Goal: Transaction & Acquisition: Purchase product/service

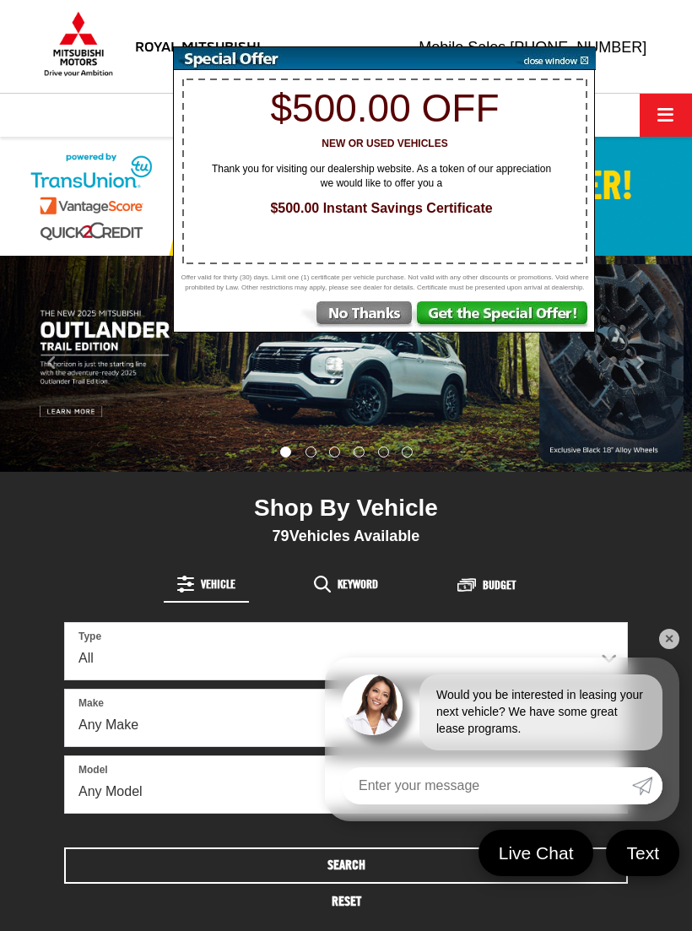
click at [382, 332] on img at bounding box center [356, 316] width 117 height 30
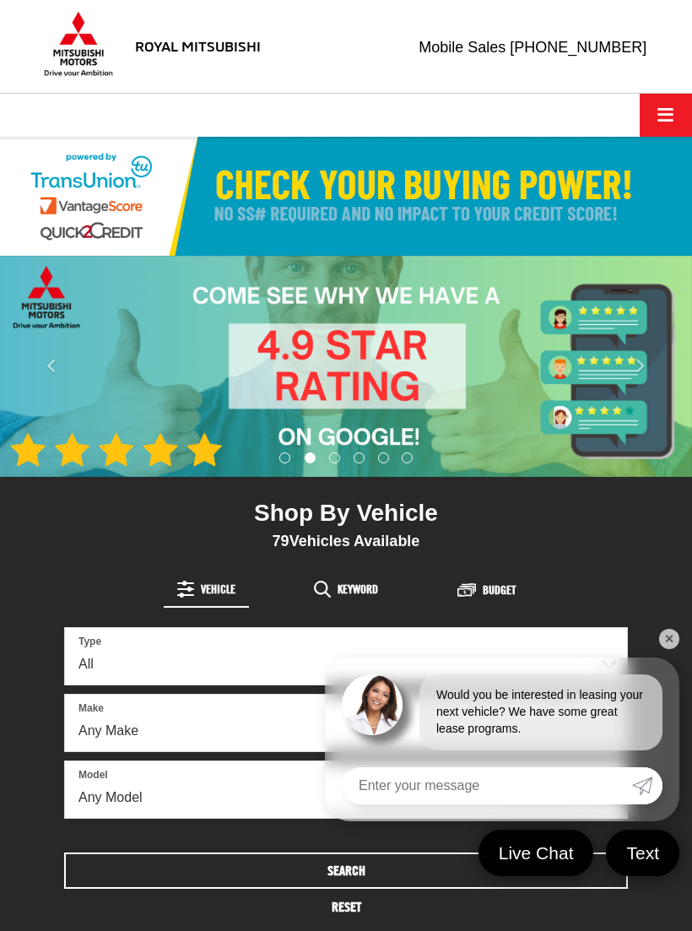
click at [654, 111] on button "Click to show site navigation" at bounding box center [666, 115] width 52 height 43
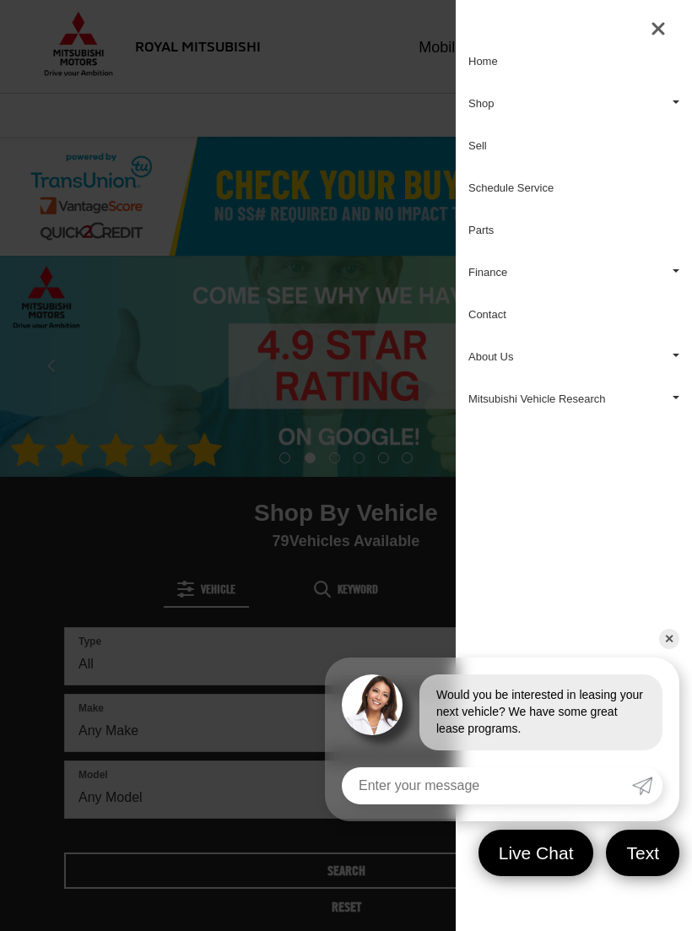
click at [489, 111] on link "Shop" at bounding box center [574, 104] width 236 height 42
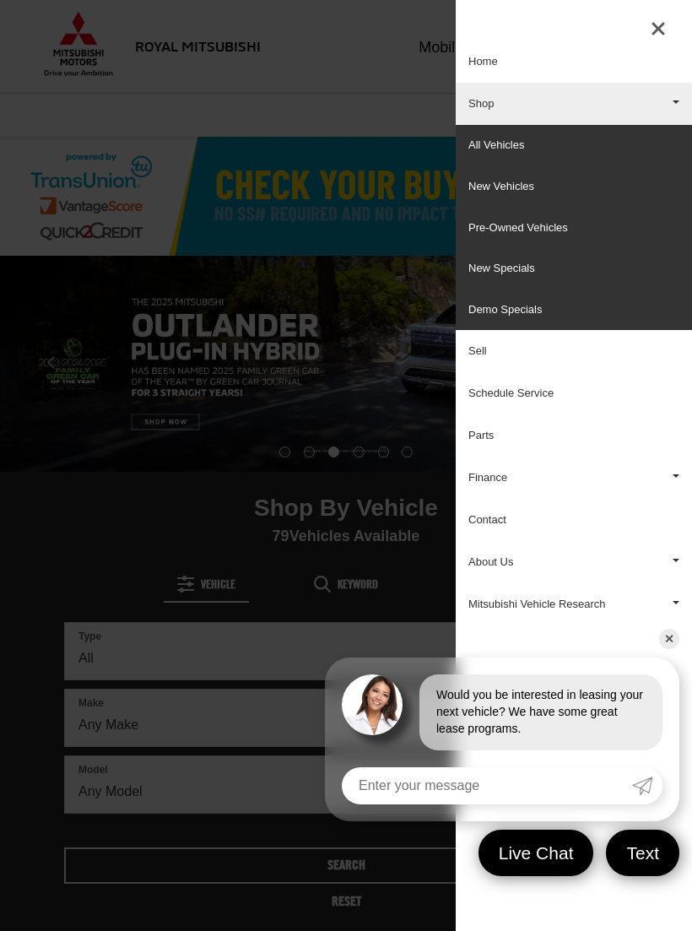
click at [507, 223] on link "Pre-Owned Vehicles" at bounding box center [574, 228] width 236 height 41
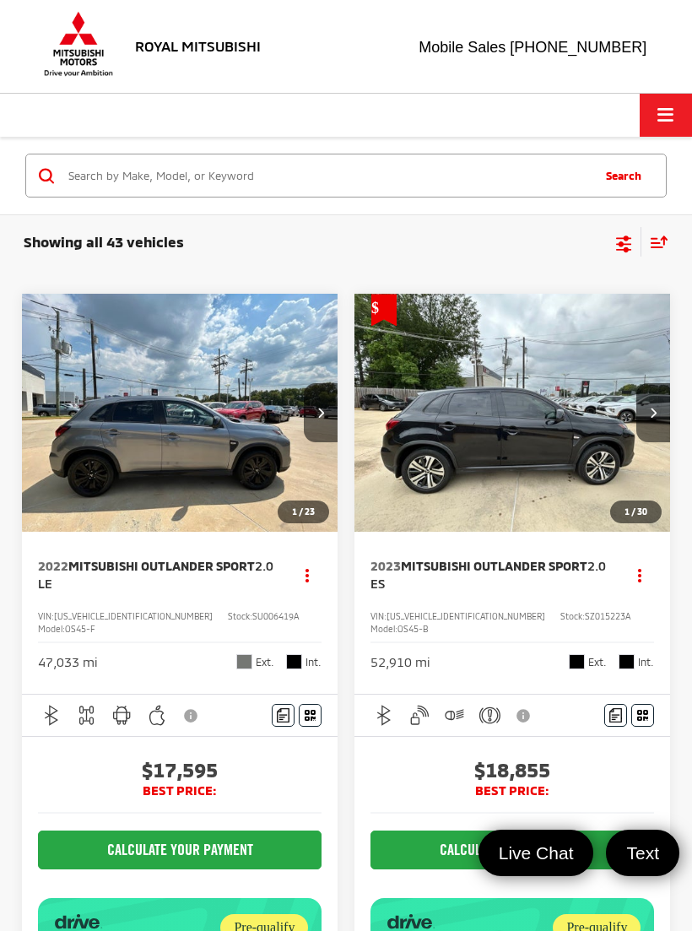
click at [665, 238] on icon "Select sort value" at bounding box center [659, 242] width 15 height 10
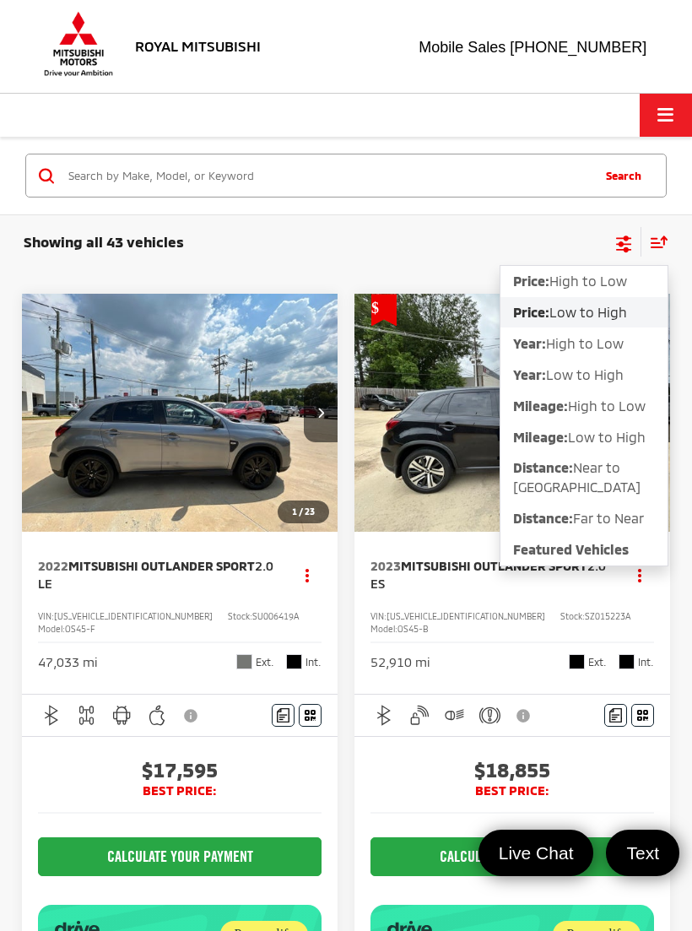
click at [584, 323] on button "Price: Low to High" at bounding box center [584, 312] width 167 height 30
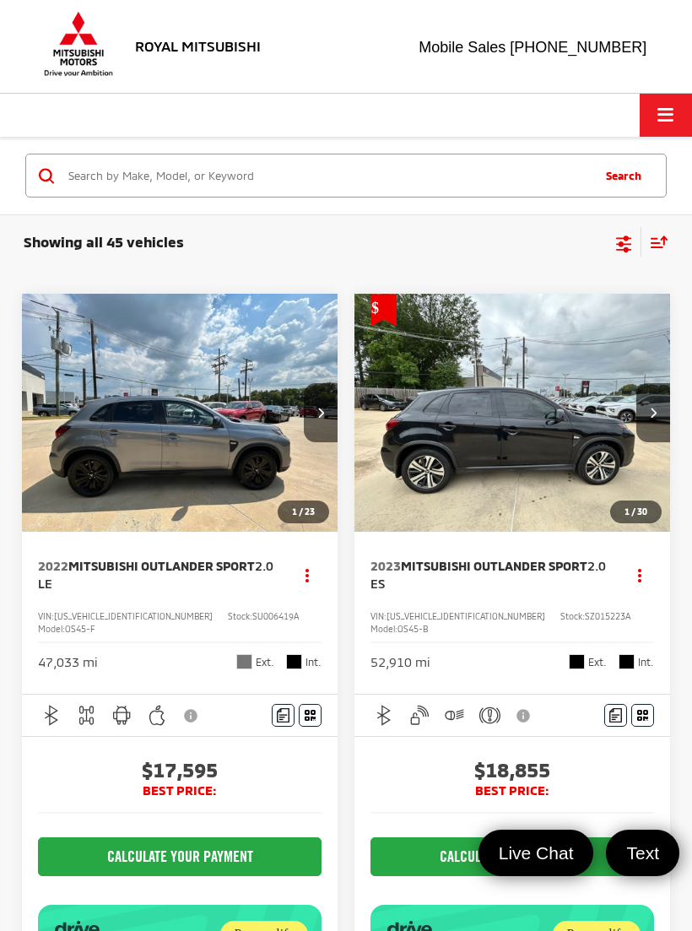
click at [244, 459] on img "2022 Mitsubishi Outlander Sport 2.0 LE 0" at bounding box center [180, 413] width 318 height 239
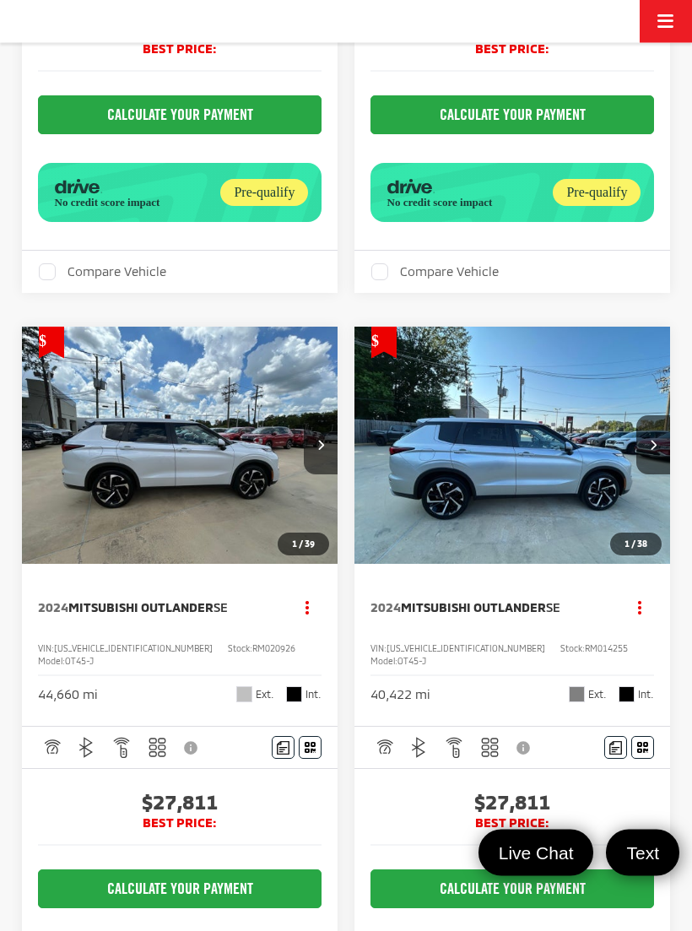
scroll to position [1395, 0]
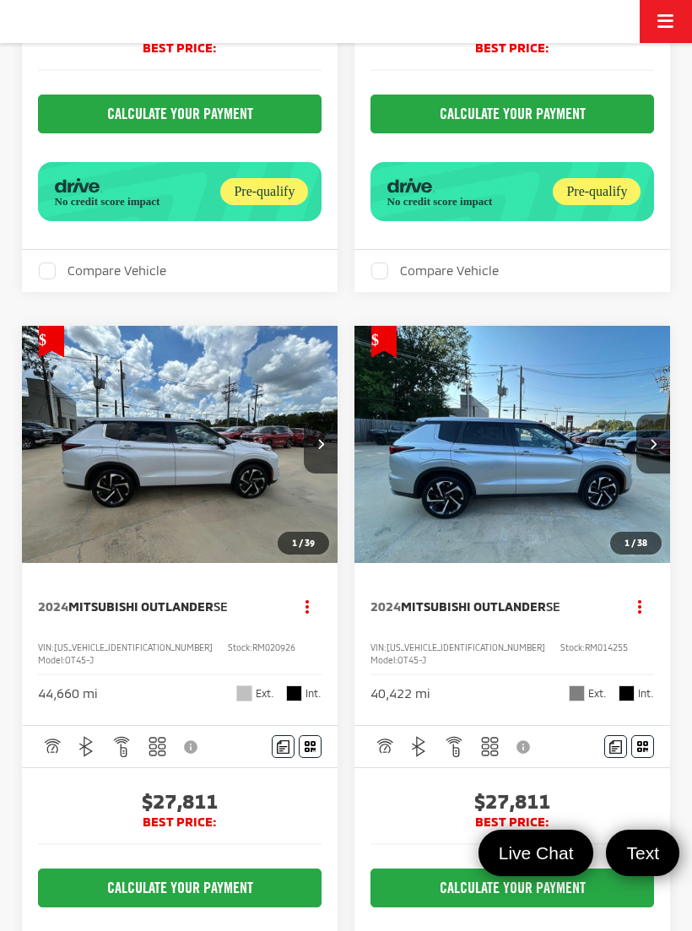
click at [203, 565] on img "2024 Mitsubishi Outlander SE 0" at bounding box center [180, 445] width 318 height 239
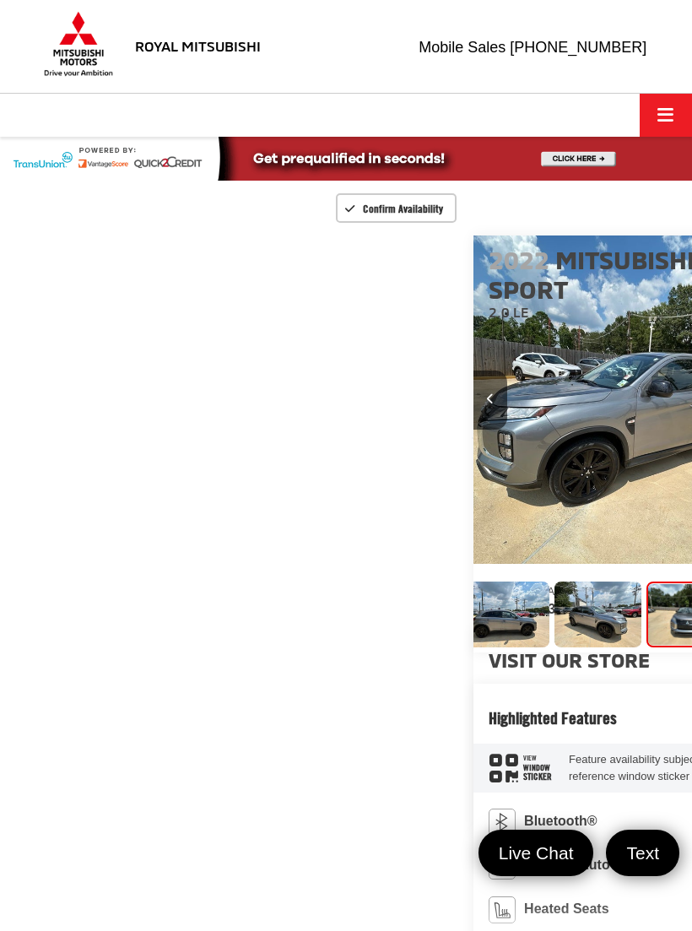
scroll to position [0, 11]
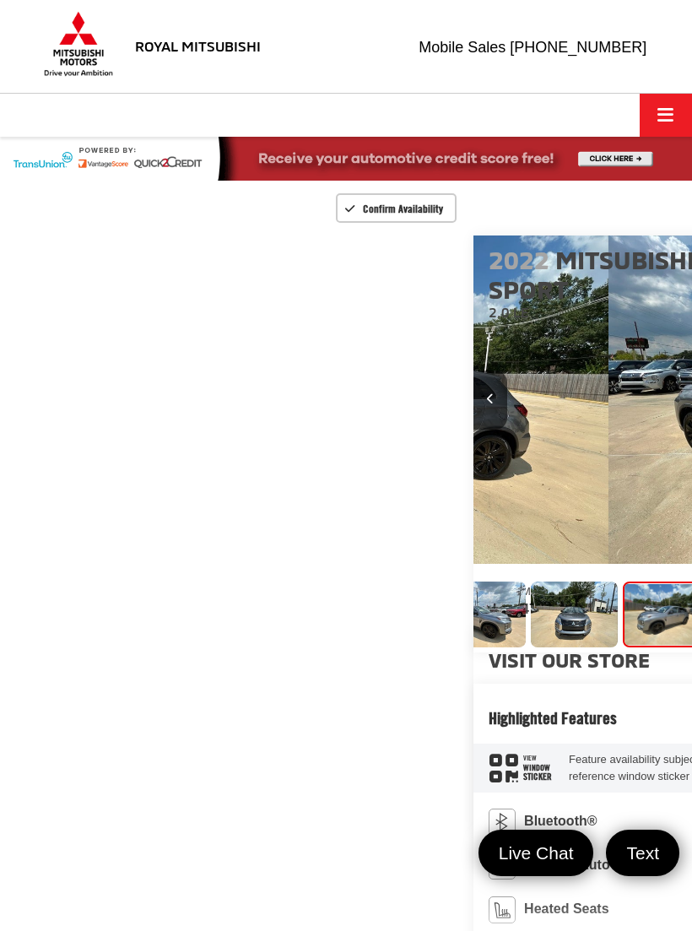
scroll to position [0, 156]
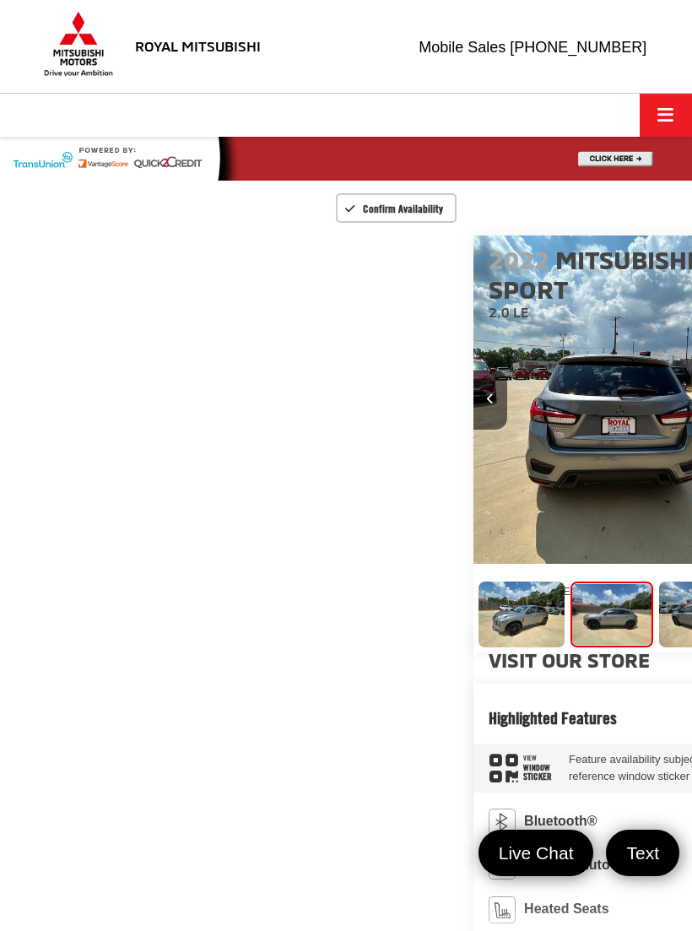
scroll to position [0, 302]
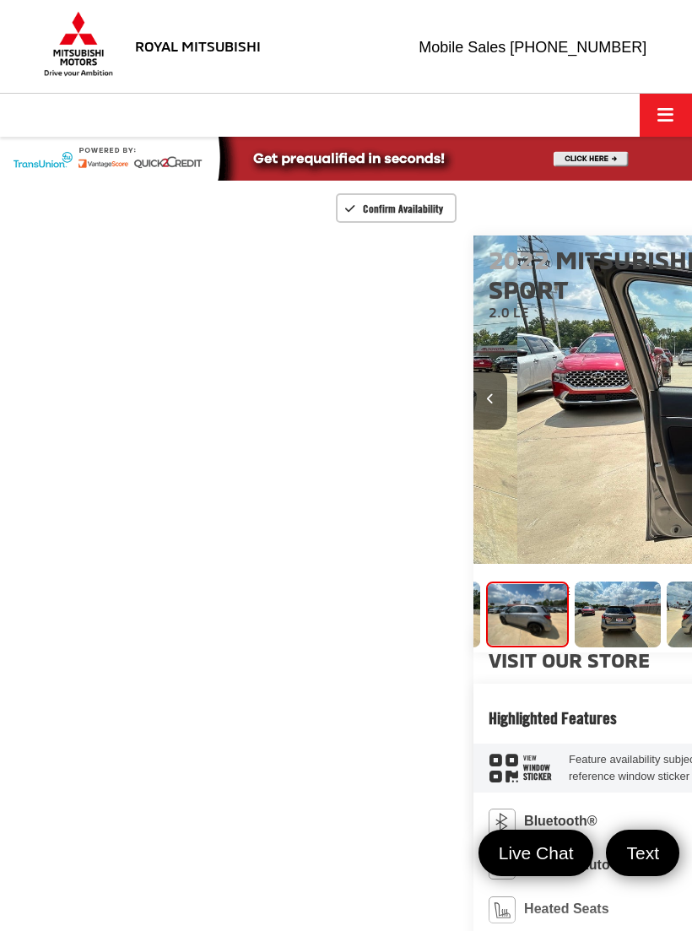
scroll to position [0, 447]
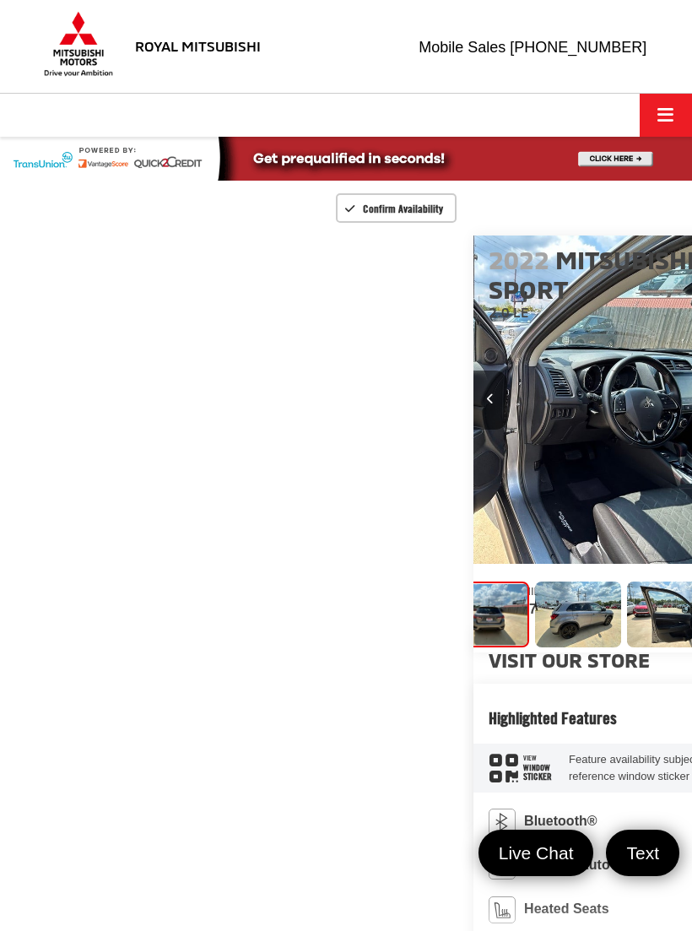
scroll to position [0, 593]
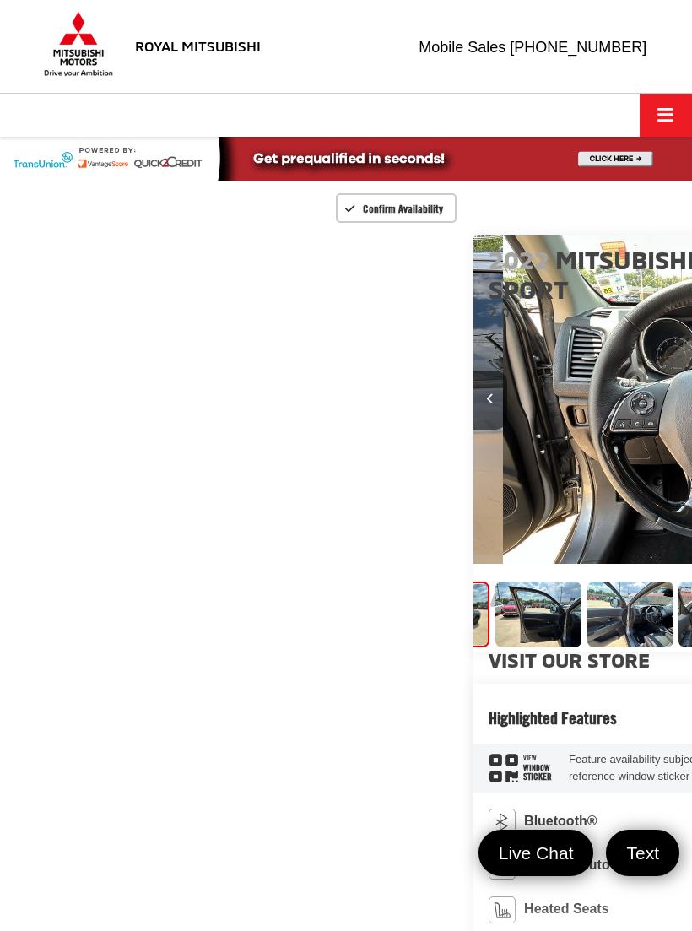
scroll to position [0, 738]
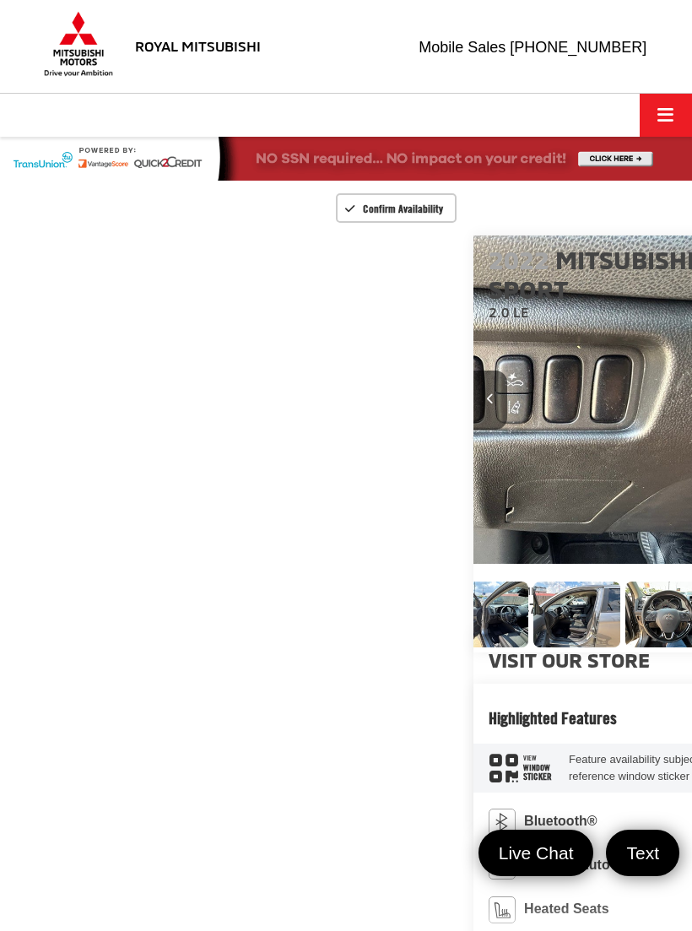
scroll to position [0, 5539]
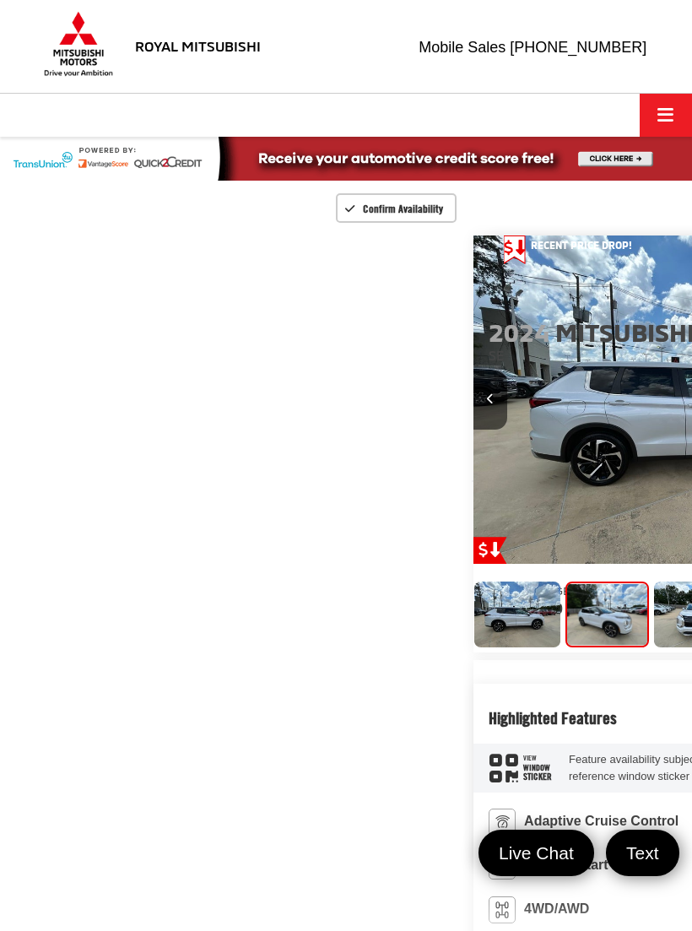
scroll to position [0, 692]
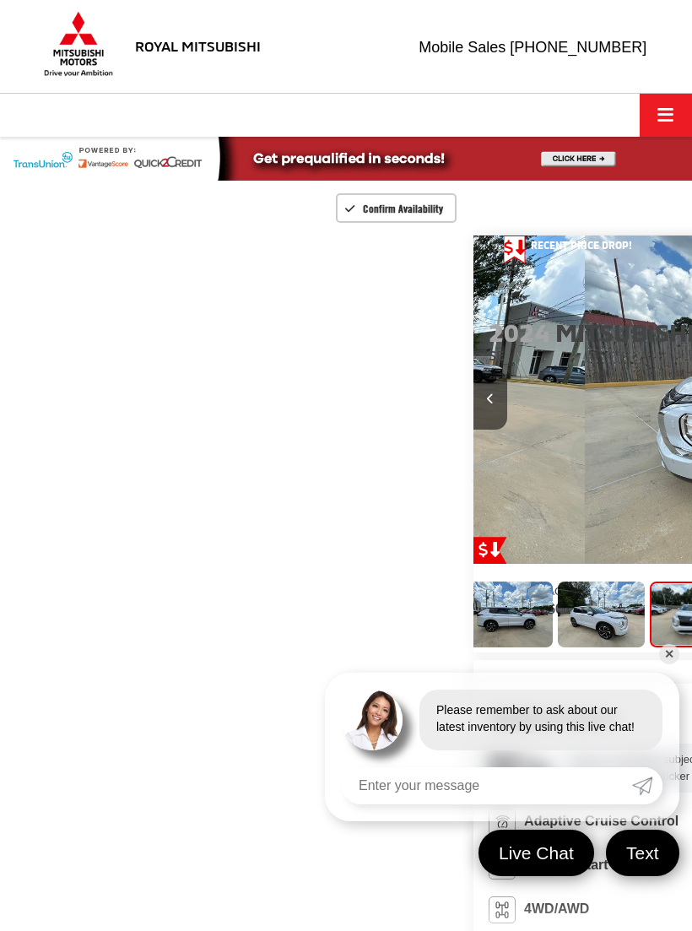
scroll to position [0, 11]
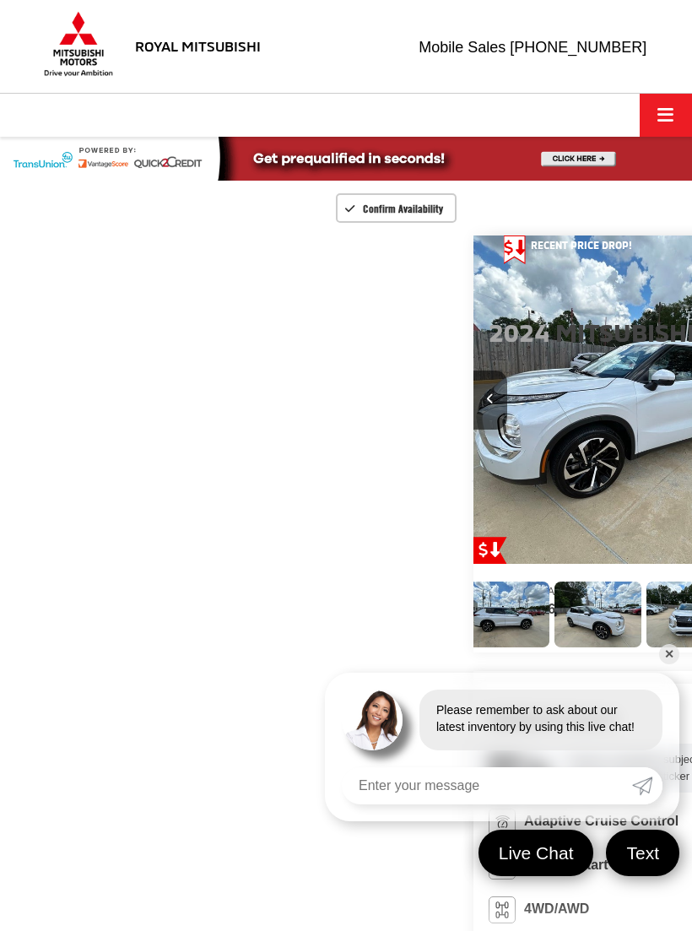
scroll to position [0, 117]
